Goal: Navigation & Orientation: Go to known website

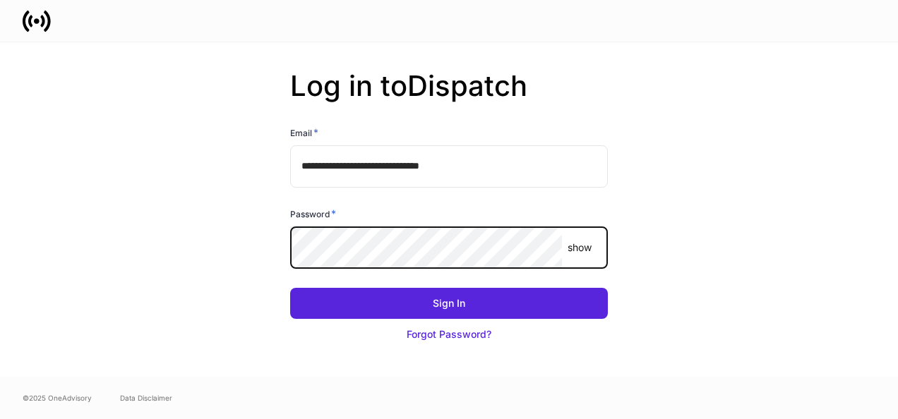
click at [290, 288] on button "Sign In" at bounding box center [449, 303] width 318 height 31
